Goal: Task Accomplishment & Management: Use online tool/utility

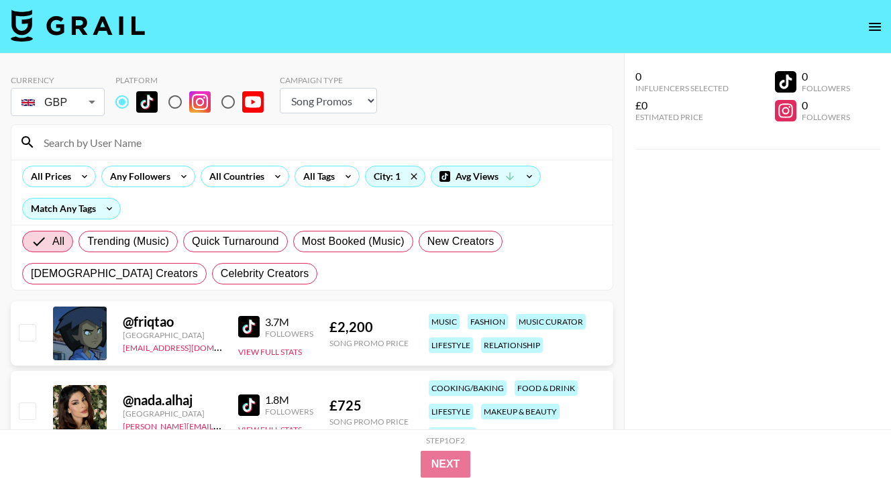
select select "Song"
click at [74, 186] on div "All Prices" at bounding box center [59, 176] width 74 height 21
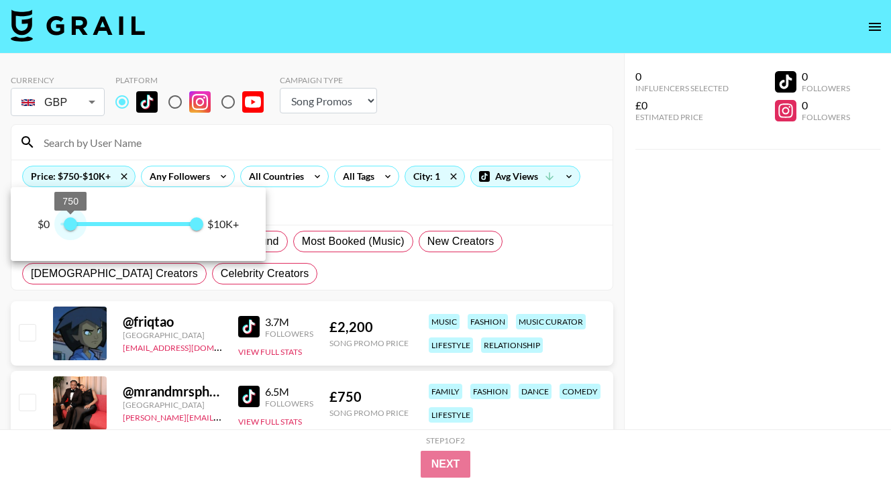
type input "500"
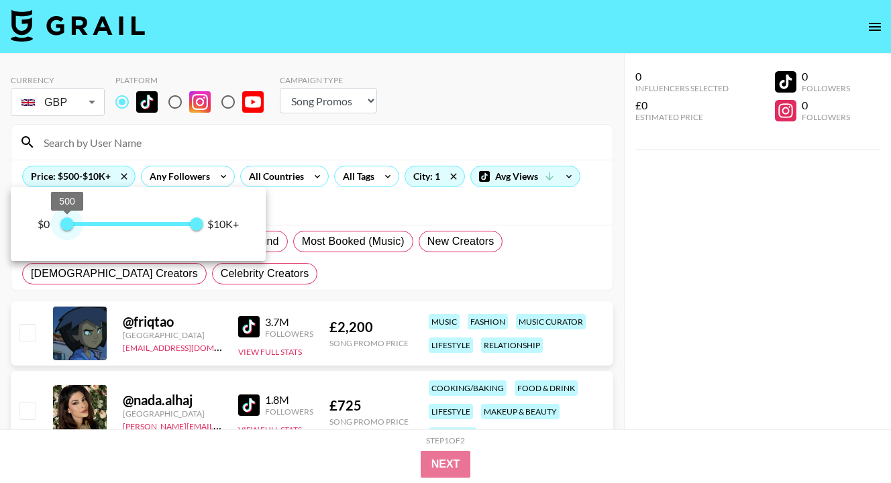
drag, startPoint x: 55, startPoint y: 227, endPoint x: 66, endPoint y: 223, distance: 12.1
click at [66, 223] on span "500" at bounding box center [66, 223] width 13 height 13
click at [331, 214] on div at bounding box center [445, 241] width 891 height 483
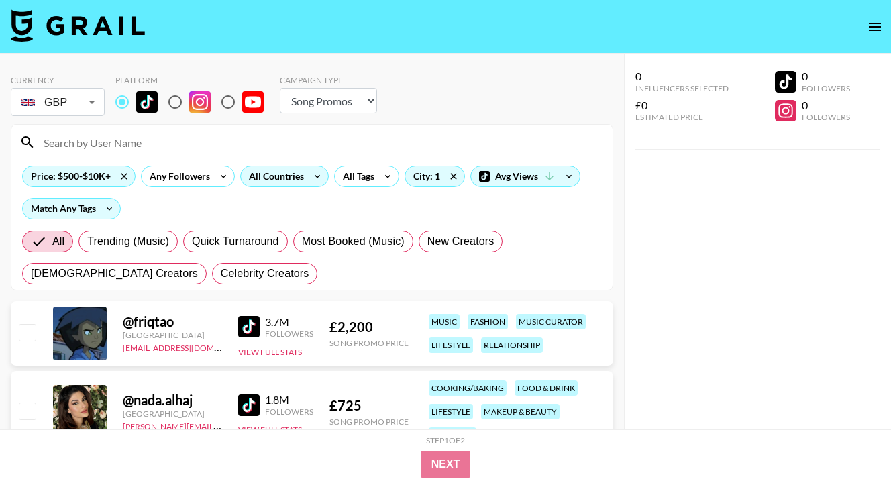
click at [308, 178] on icon at bounding box center [316, 176] width 21 height 20
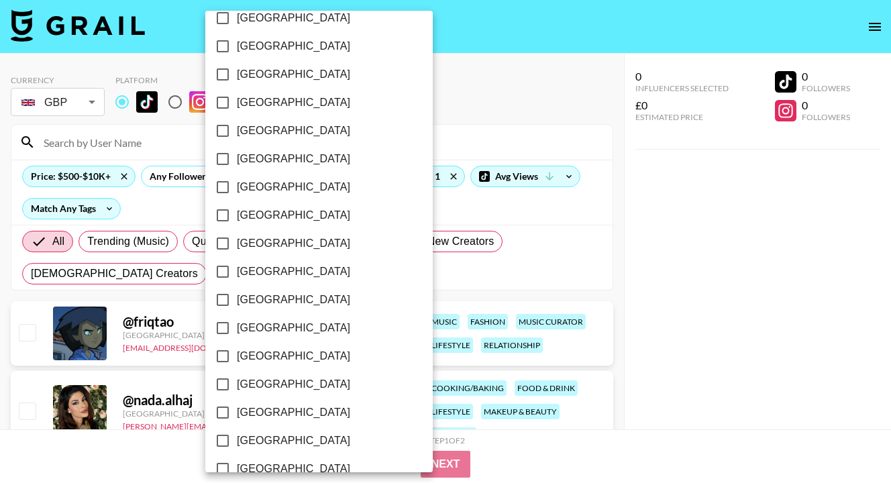
scroll to position [1081, 0]
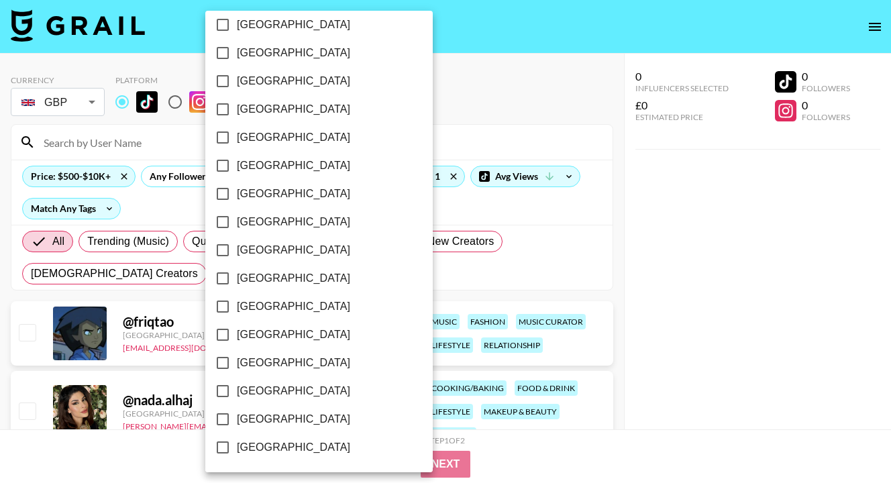
click at [286, 393] on span "[GEOGRAPHIC_DATA]" at bounding box center [293, 391] width 113 height 16
click at [237, 393] on input "[GEOGRAPHIC_DATA]" at bounding box center [223, 391] width 28 height 28
checkbox input "true"
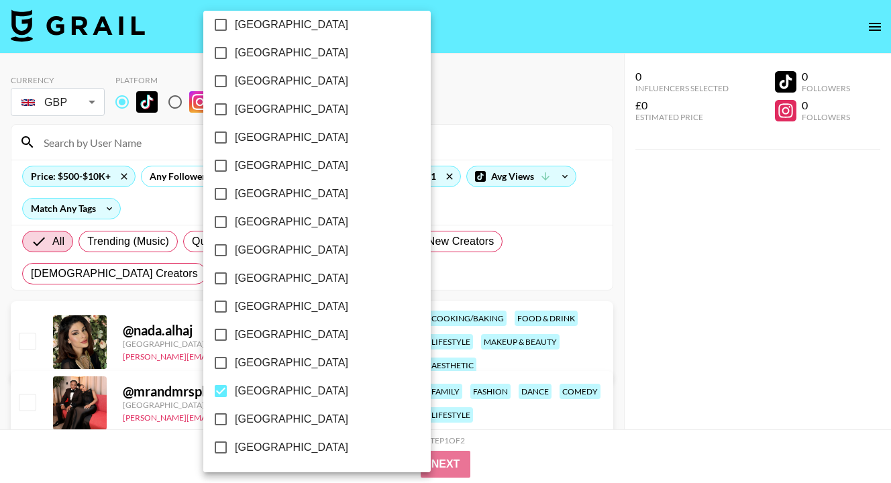
click at [735, 270] on div at bounding box center [445, 241] width 891 height 483
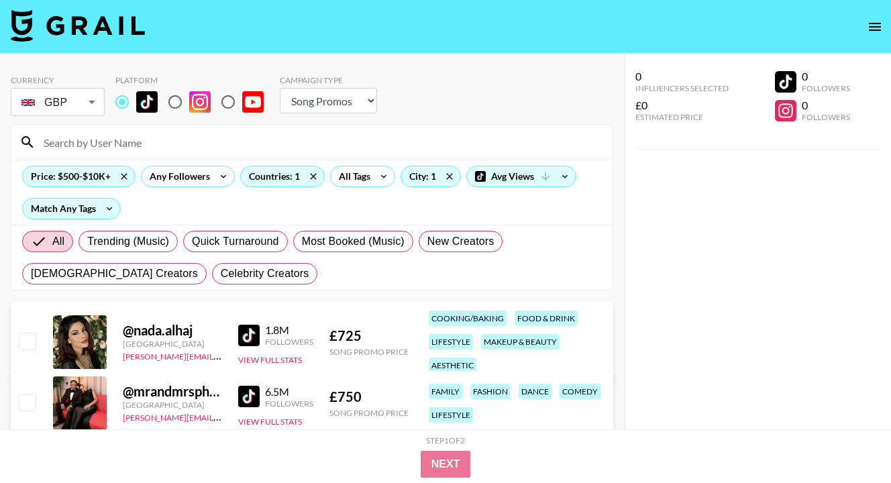
click at [434, 219] on div "Price: $500-$10K+ Any Followers Countries: 1 All Tags City: 1 Avg Views Match A…" at bounding box center [311, 192] width 601 height 65
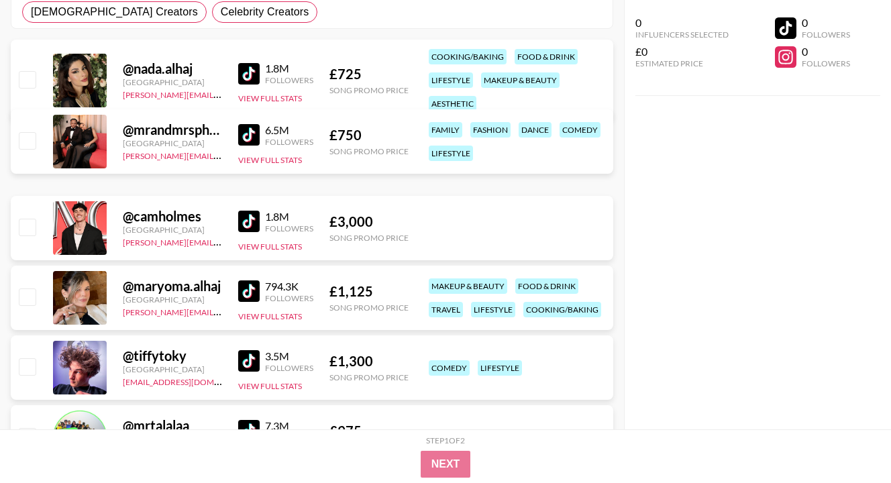
scroll to position [241, 0]
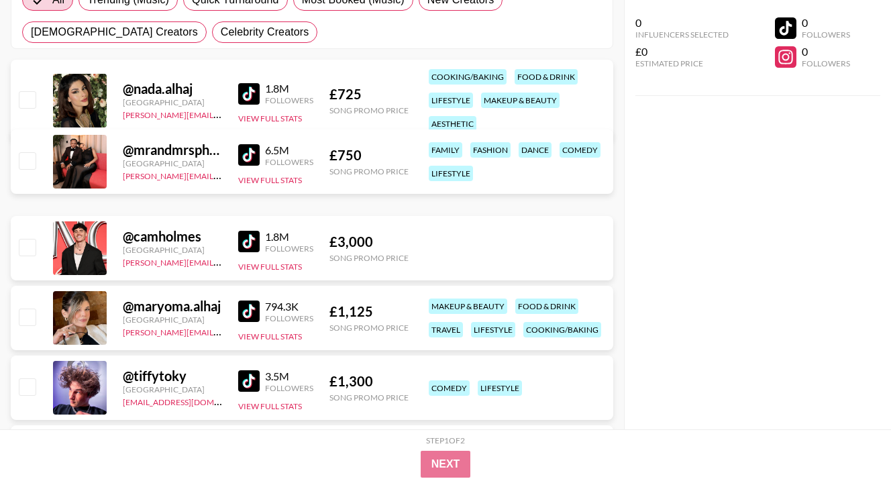
click at [703, 213] on div "0 Influencers Selected £0 Estimated Price 0 Followers 0 Followers" at bounding box center [757, 214] width 267 height 429
click at [728, 196] on div "0 Influencers Selected £0 Estimated Price 0 Followers 0 Followers" at bounding box center [757, 214] width 267 height 429
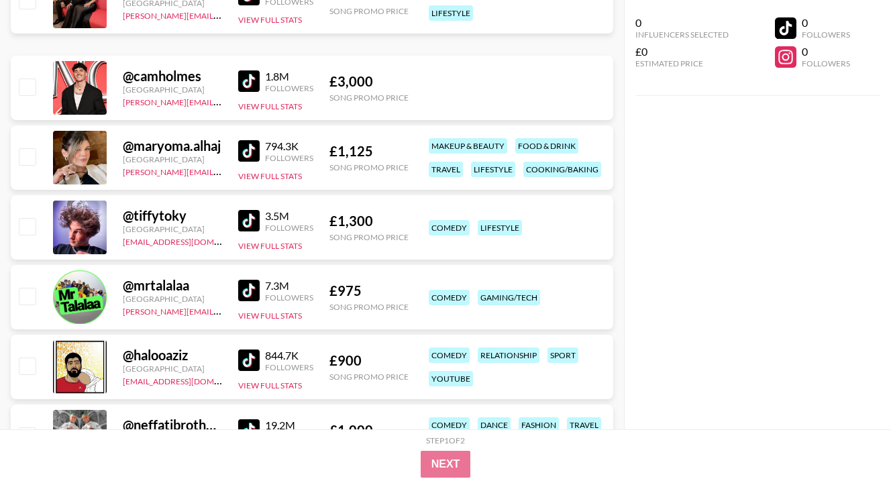
scroll to position [402, 0]
click at [254, 154] on img at bounding box center [248, 149] width 21 height 21
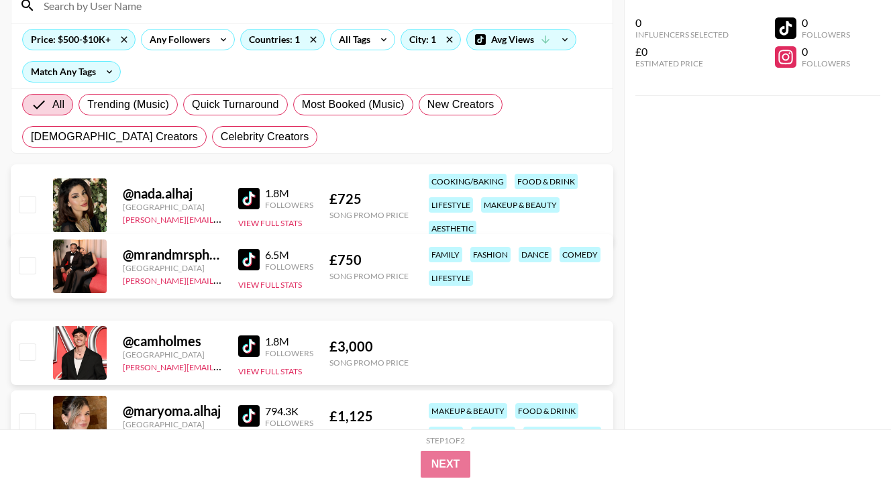
scroll to position [134, 0]
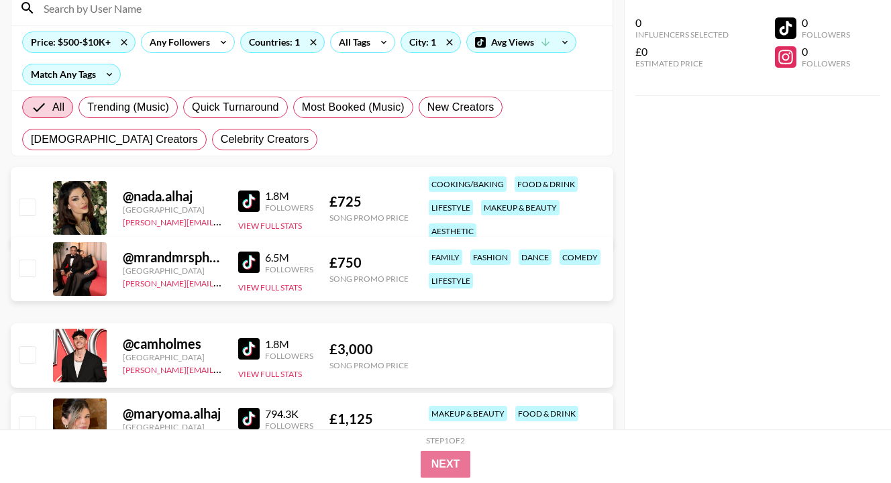
click at [247, 260] on img at bounding box center [248, 261] width 21 height 21
click at [367, 46] on div "All Tags" at bounding box center [352, 42] width 42 height 20
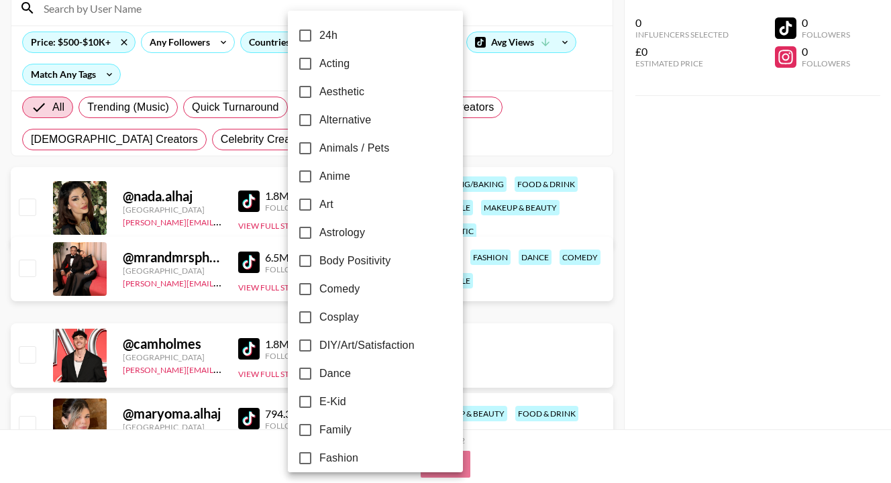
click at [343, 451] on span "Fashion" at bounding box center [338, 458] width 39 height 16
click at [319, 451] on input "Fashion" at bounding box center [305, 458] width 28 height 28
checkbox input "true"
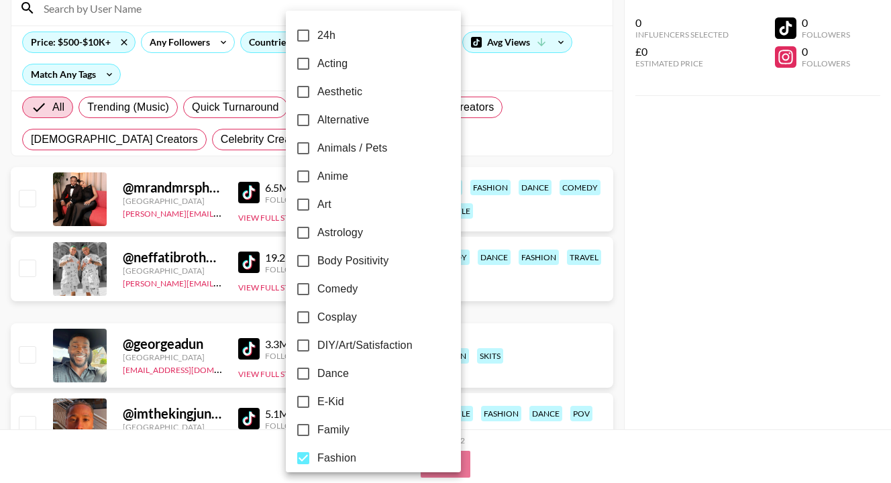
click at [670, 263] on div at bounding box center [445, 241] width 891 height 483
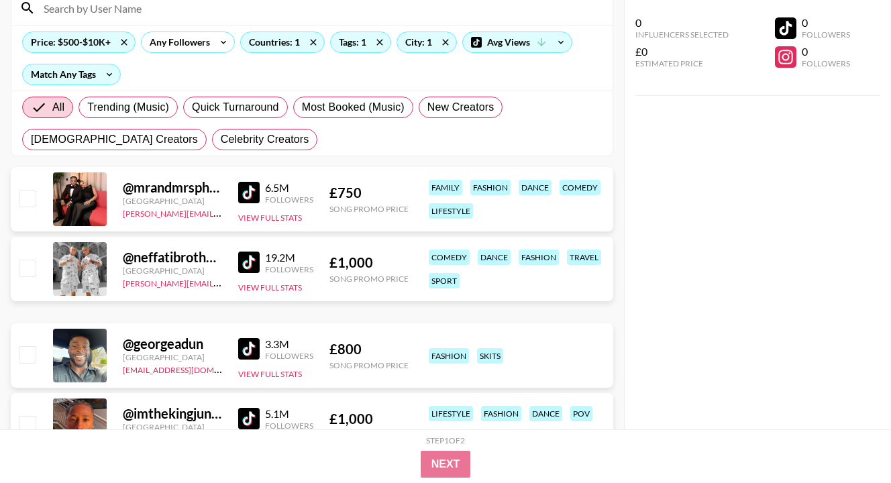
click at [695, 286] on div "0 Influencers Selected £0 Estimated Price 0 Followers 0 Followers" at bounding box center [757, 214] width 267 height 429
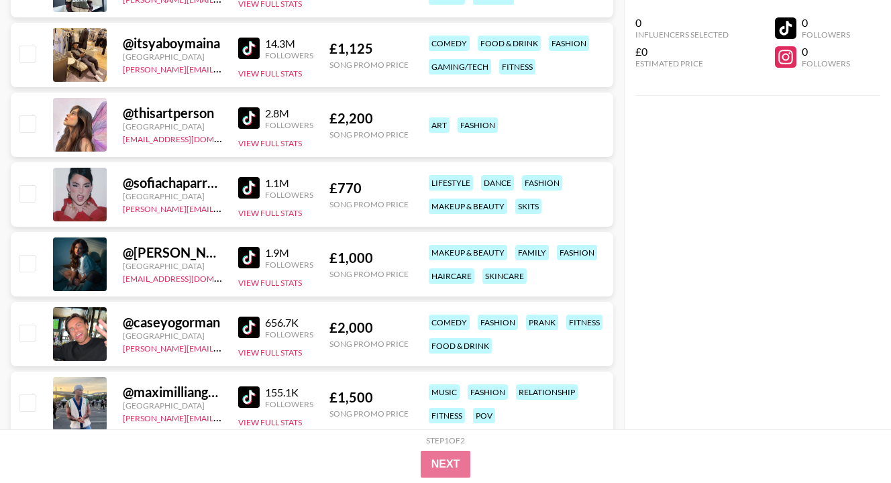
scroll to position [858, 0]
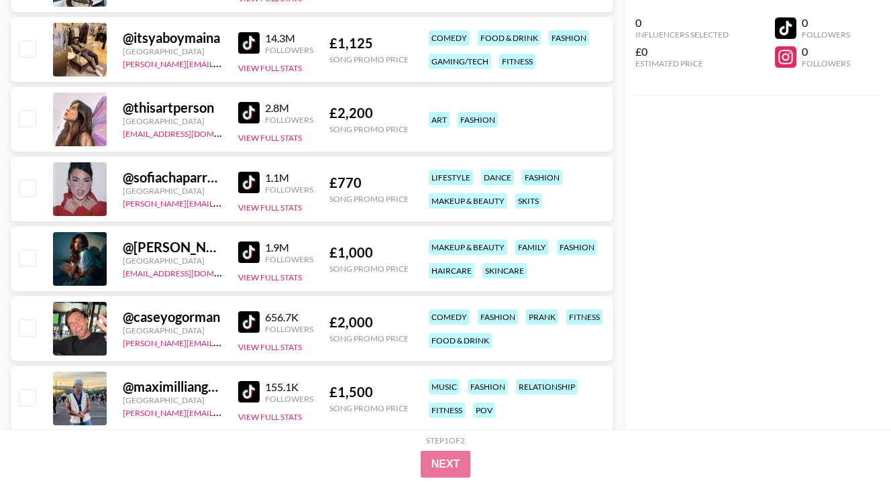
click at [243, 186] on img at bounding box center [248, 182] width 21 height 21
click at [29, 189] on input "checkbox" at bounding box center [27, 188] width 16 height 16
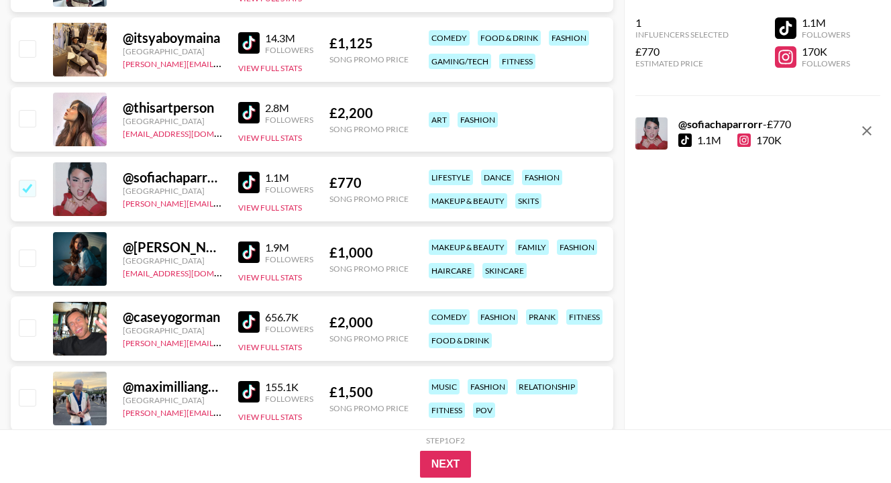
click at [243, 182] on img at bounding box center [248, 182] width 21 height 21
click at [628, 299] on div "1 Influencers Selected £770 Estimated Price 1.1M Followers 170K Followers @ sof…" at bounding box center [757, 214] width 267 height 429
click at [29, 189] on input "checkbox" at bounding box center [27, 188] width 16 height 16
checkbox input "false"
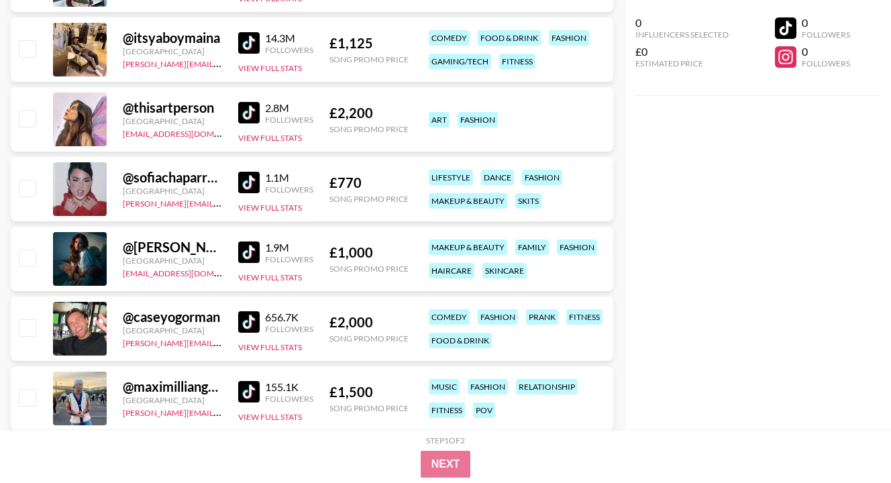
click at [240, 251] on img at bounding box center [248, 251] width 21 height 21
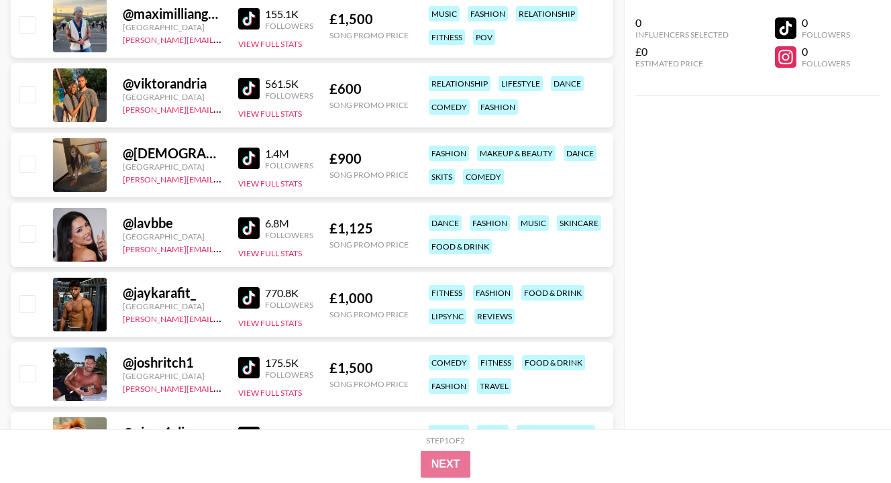
scroll to position [1234, 0]
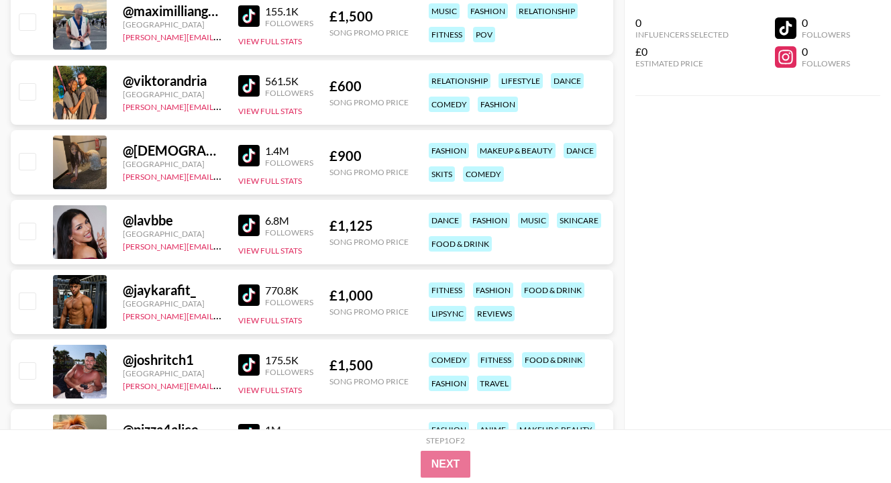
click at [245, 156] on img at bounding box center [248, 155] width 21 height 21
click at [248, 222] on img at bounding box center [248, 225] width 21 height 21
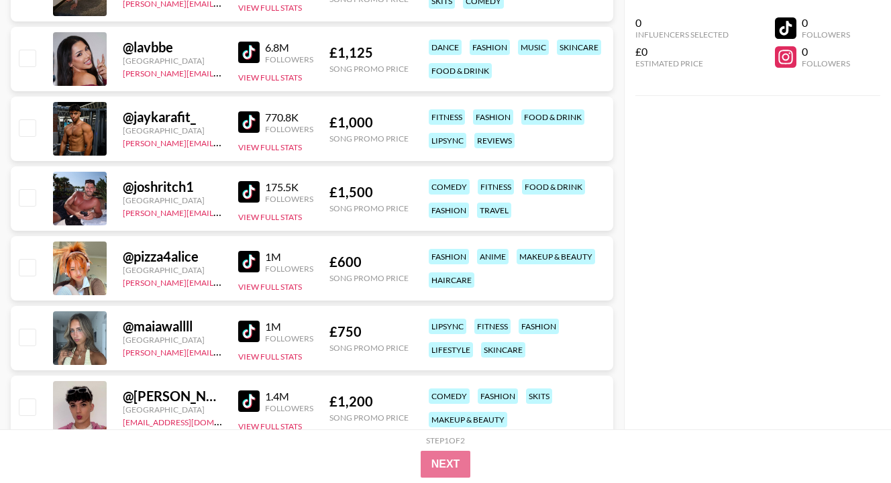
scroll to position [1422, 0]
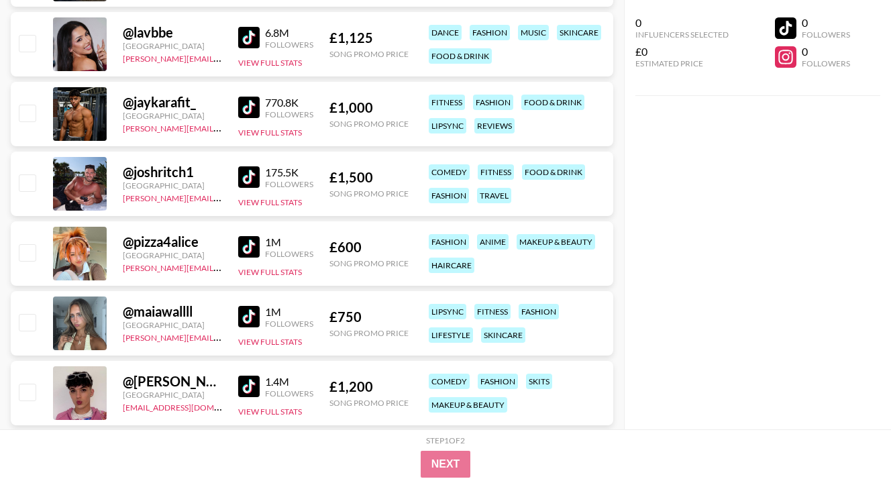
click at [245, 250] on img at bounding box center [248, 246] width 21 height 21
click at [247, 325] on img at bounding box center [248, 316] width 21 height 21
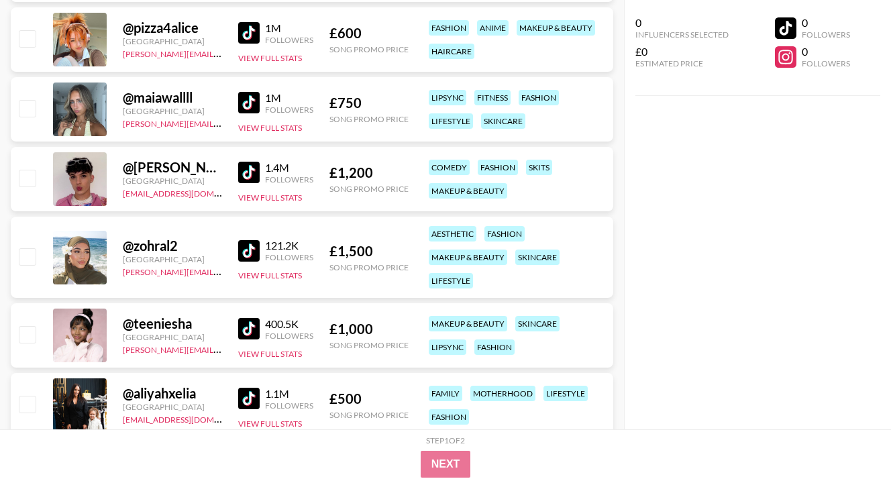
scroll to position [1636, 0]
click at [247, 176] on img at bounding box center [248, 171] width 21 height 21
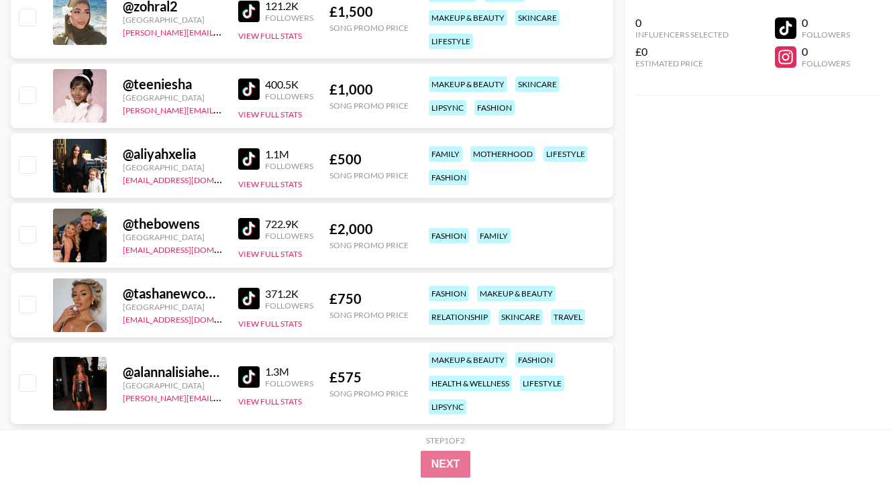
scroll to position [1878, 0]
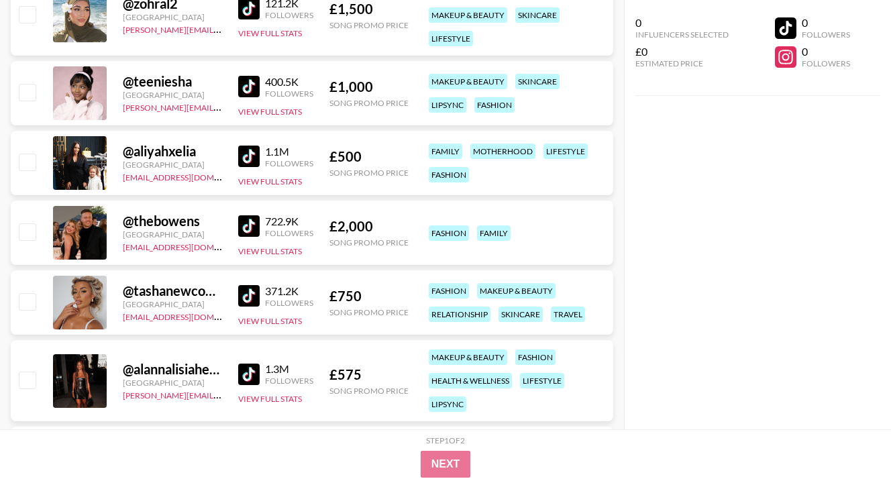
click at [251, 154] on img at bounding box center [248, 156] width 21 height 21
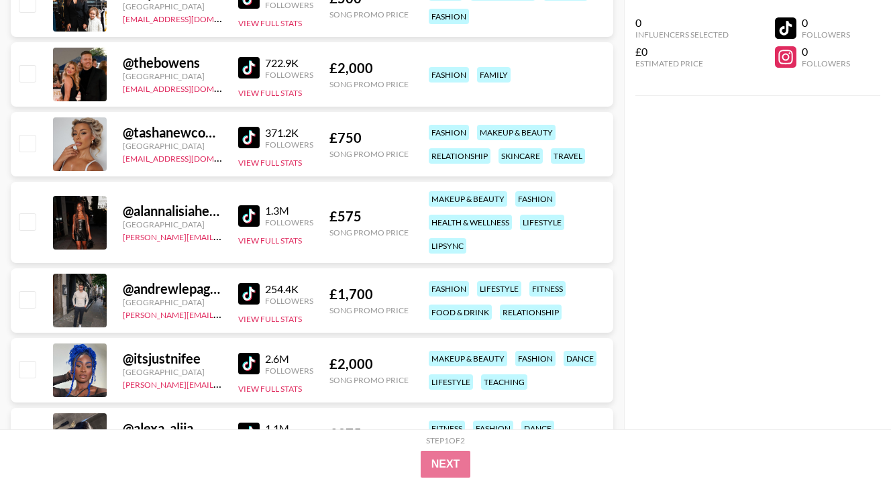
scroll to position [2039, 0]
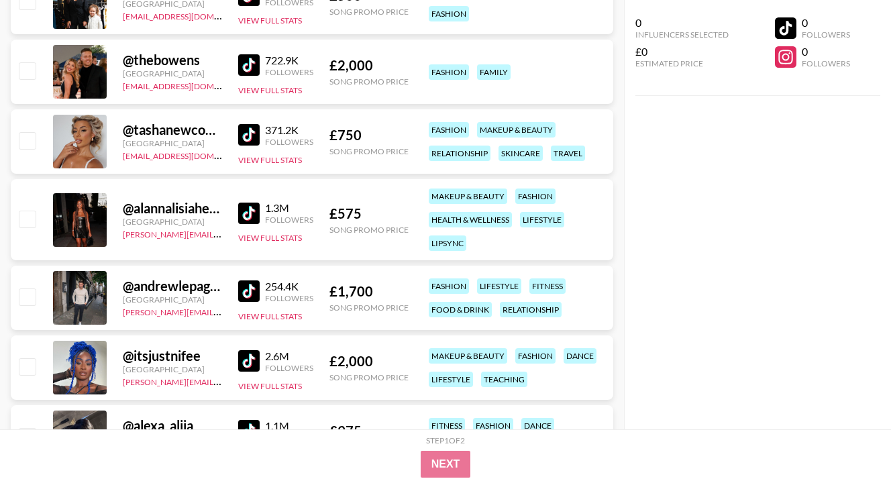
click at [247, 211] on img at bounding box center [248, 213] width 21 height 21
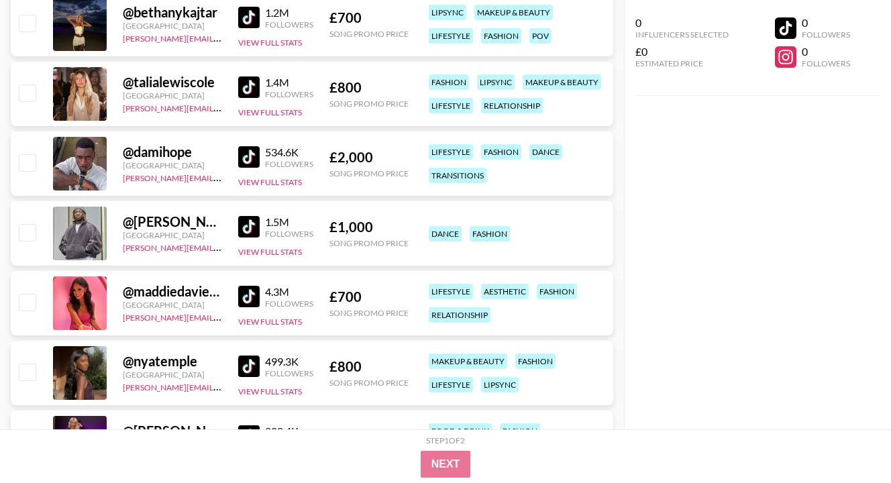
scroll to position [2897, 0]
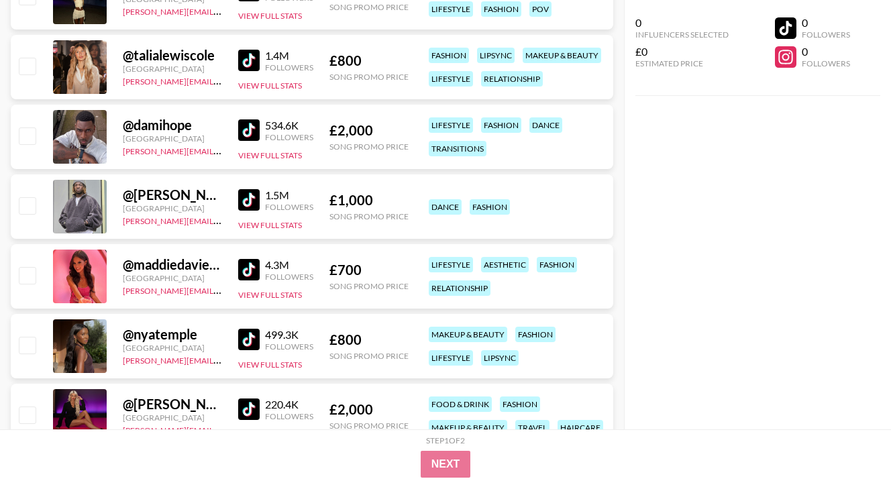
click at [248, 265] on img at bounding box center [248, 269] width 21 height 21
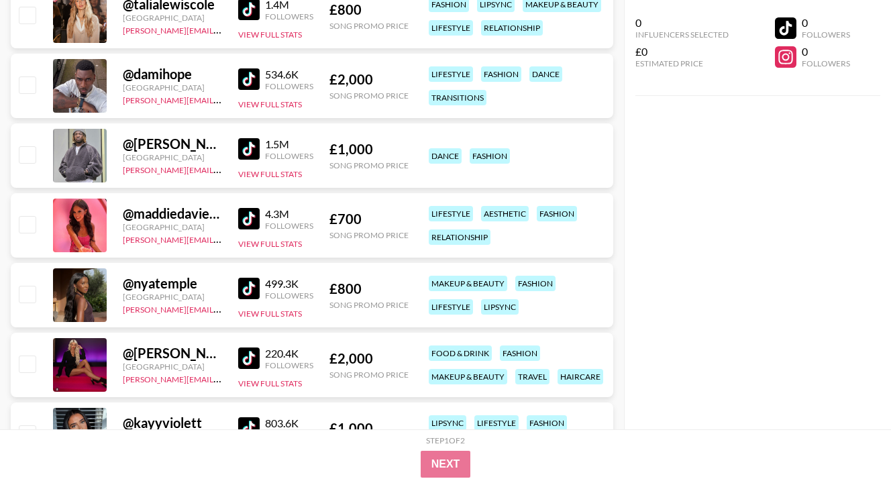
scroll to position [2951, 0]
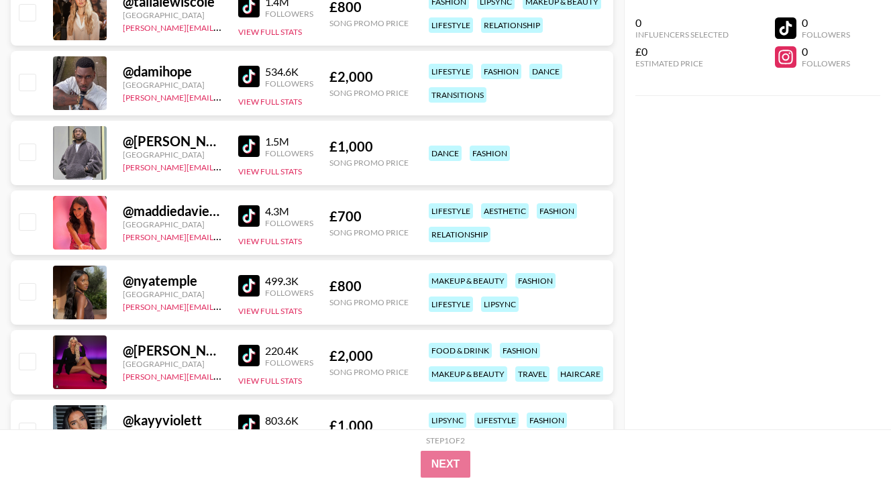
click at [248, 290] on img at bounding box center [248, 285] width 21 height 21
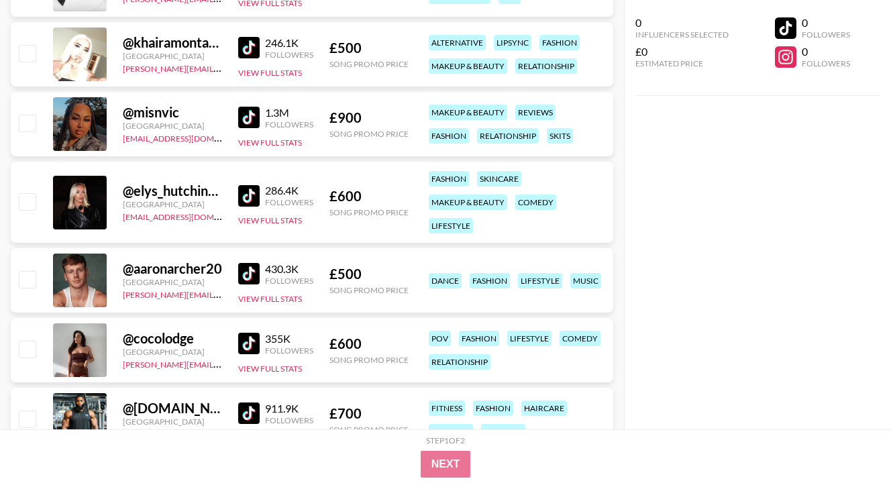
scroll to position [3836, 0]
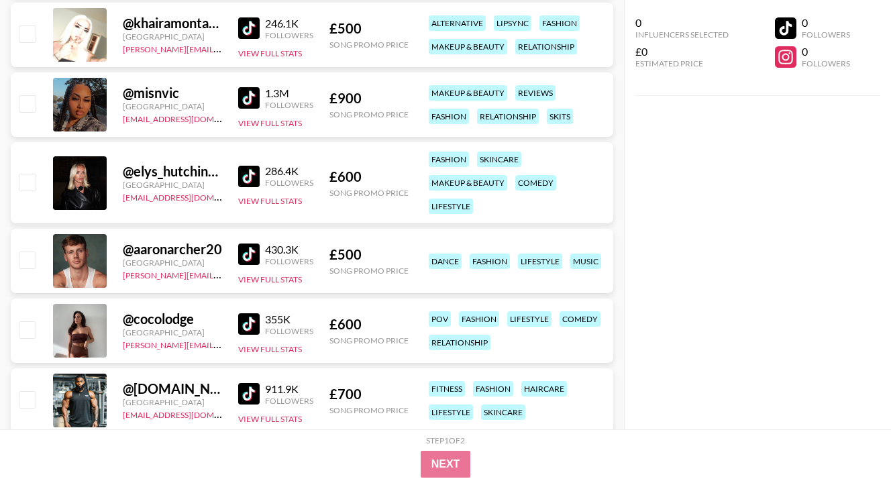
click at [246, 174] on img at bounding box center [248, 176] width 21 height 21
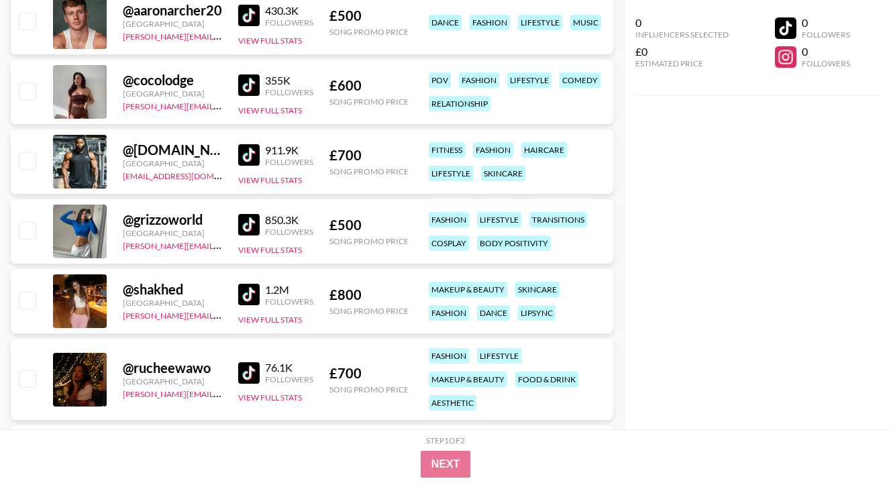
scroll to position [4077, 0]
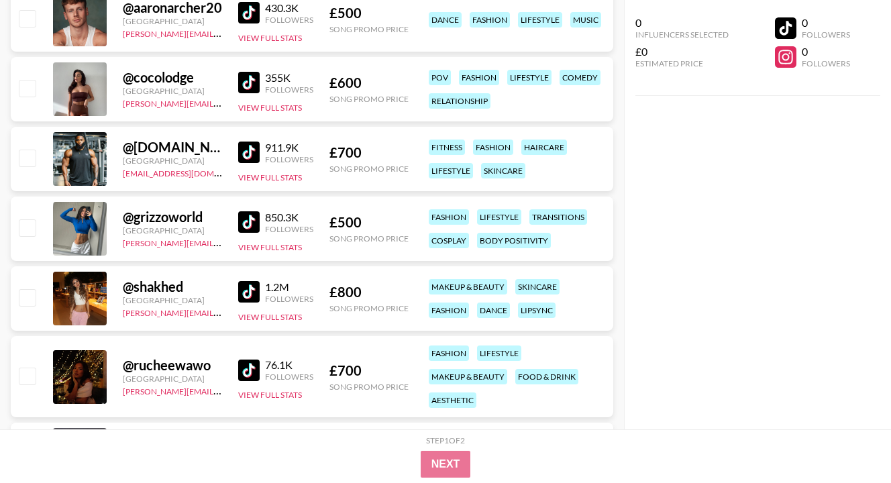
click at [247, 294] on img at bounding box center [248, 291] width 21 height 21
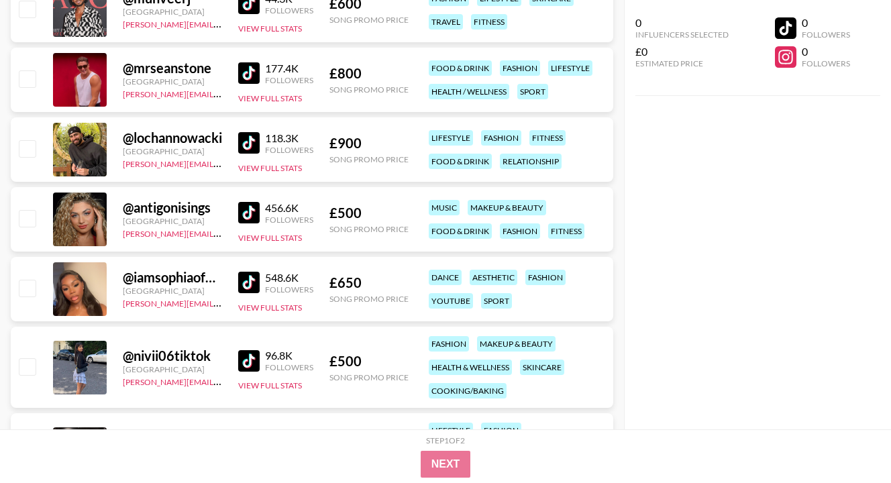
scroll to position [4533, 0]
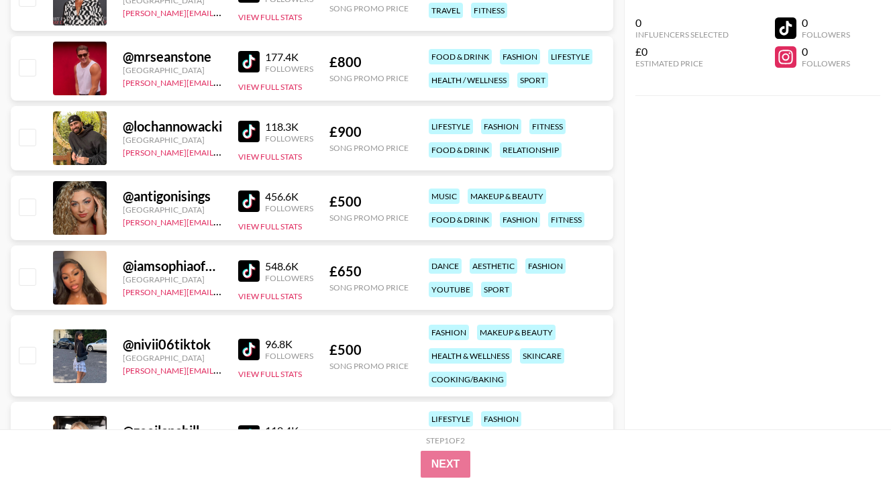
click at [257, 271] on img at bounding box center [248, 270] width 21 height 21
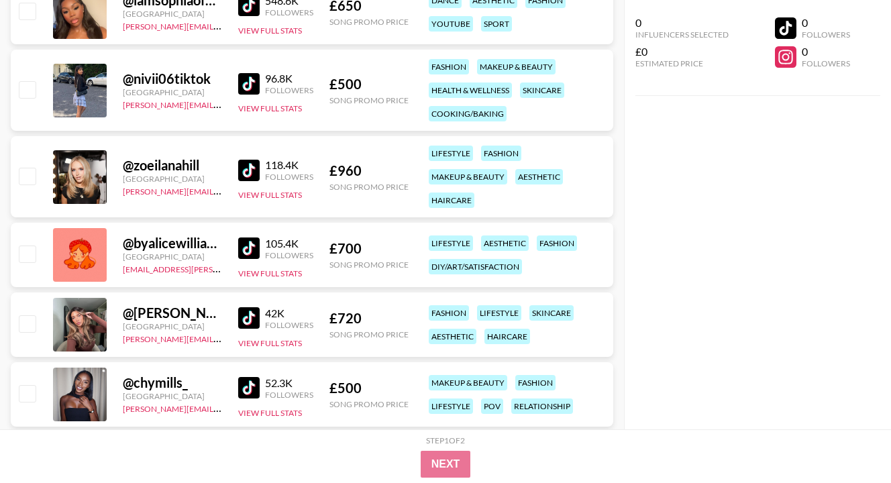
scroll to position [4802, 0]
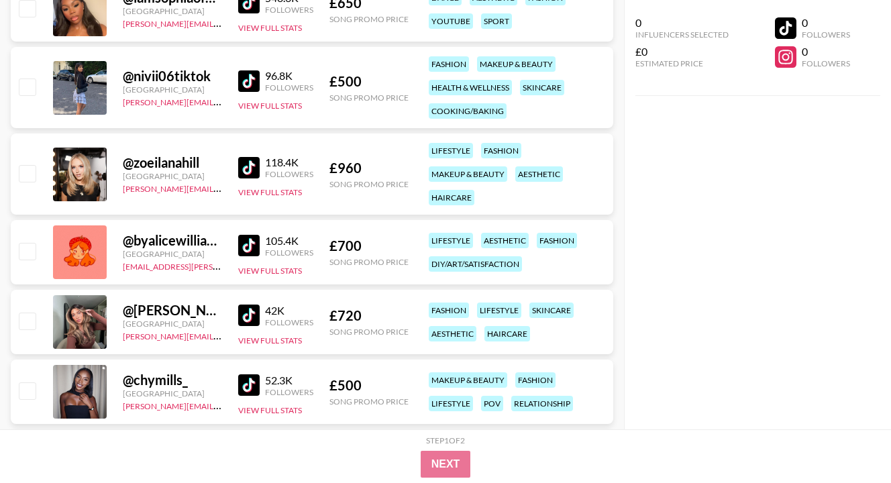
click at [240, 166] on img at bounding box center [248, 167] width 21 height 21
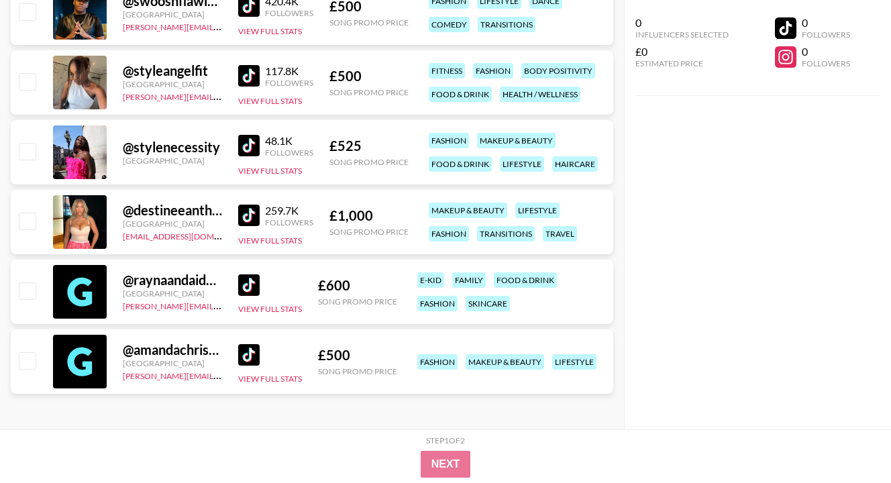
scroll to position [5252, 0]
